Goal: Information Seeking & Learning: Learn about a topic

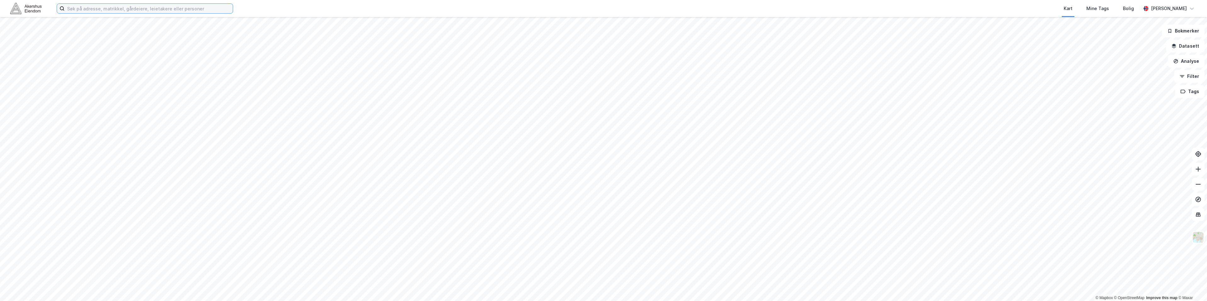
click at [78, 9] on input at bounding box center [149, 8] width 168 height 9
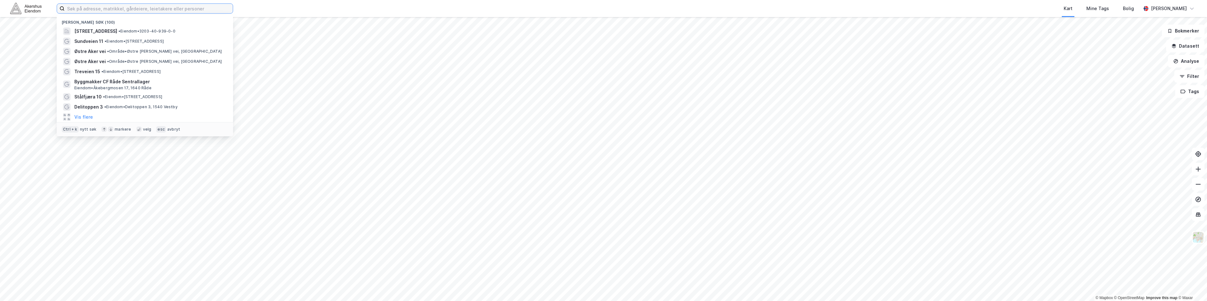
paste input "Sandbrekketoppen 30"
type input "Sandbrekketoppen 30"
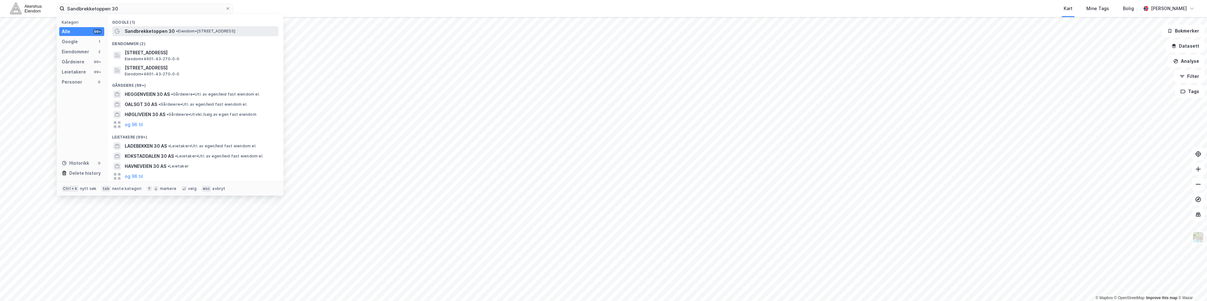
click at [153, 33] on span "Sandbrekketoppen 30" at bounding box center [150, 31] width 50 height 8
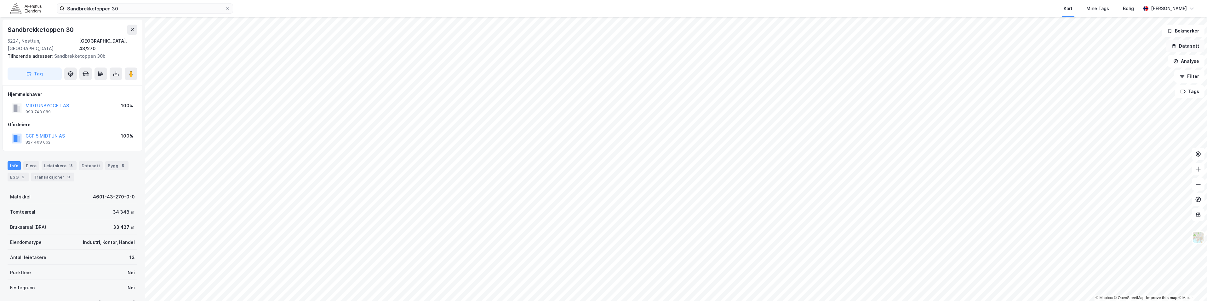
click at [1194, 46] on button "Datasett" at bounding box center [1185, 46] width 38 height 13
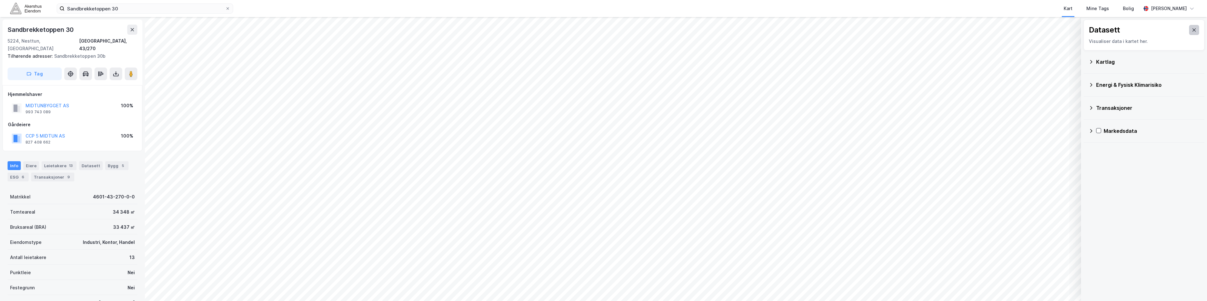
click at [1193, 29] on icon at bounding box center [1194, 29] width 3 height 3
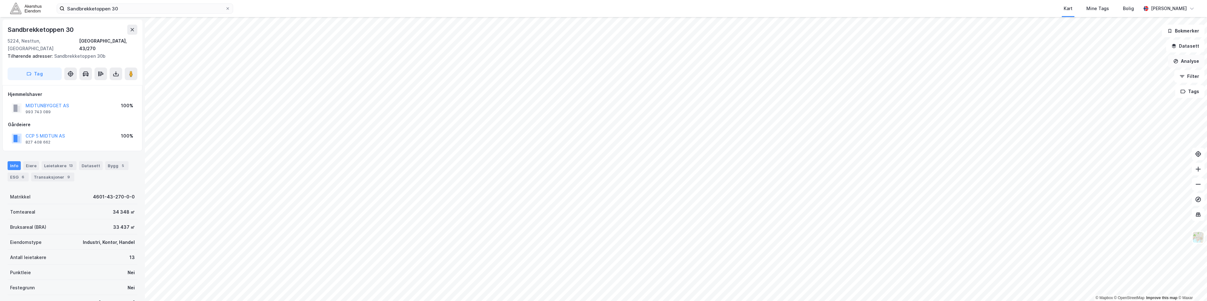
click at [1183, 58] on button "Analyse" at bounding box center [1186, 61] width 37 height 13
click at [1118, 75] on div "Tegn område" at bounding box center [1131, 74] width 55 height 5
